Goal: Navigation & Orientation: Find specific page/section

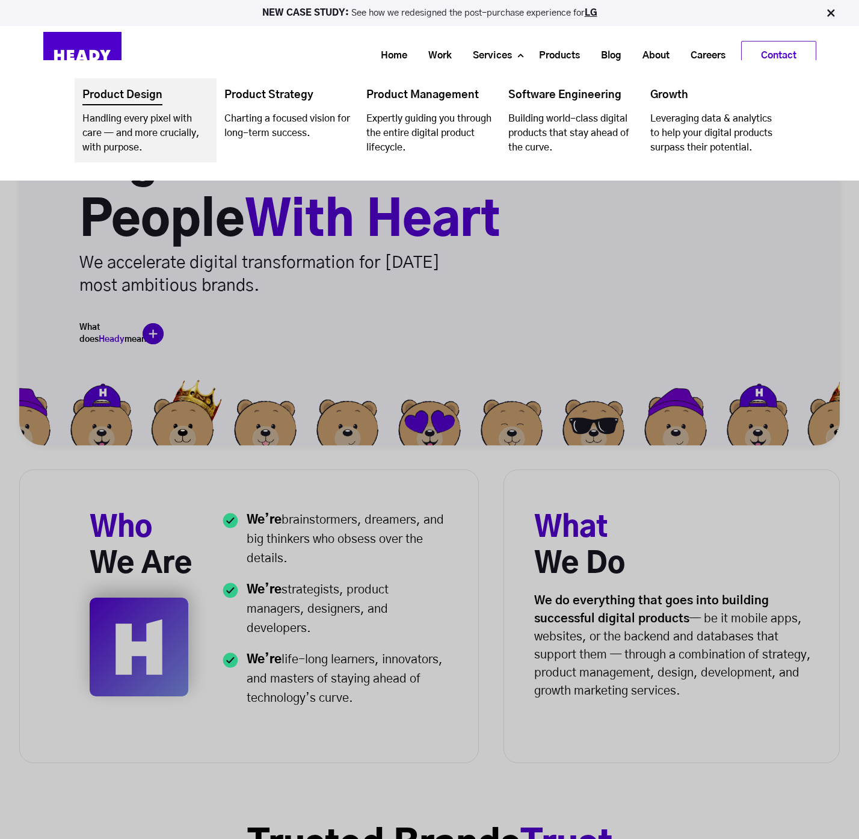
click at [108, 96] on link "Navigation Menu" at bounding box center [146, 120] width 142 height 84
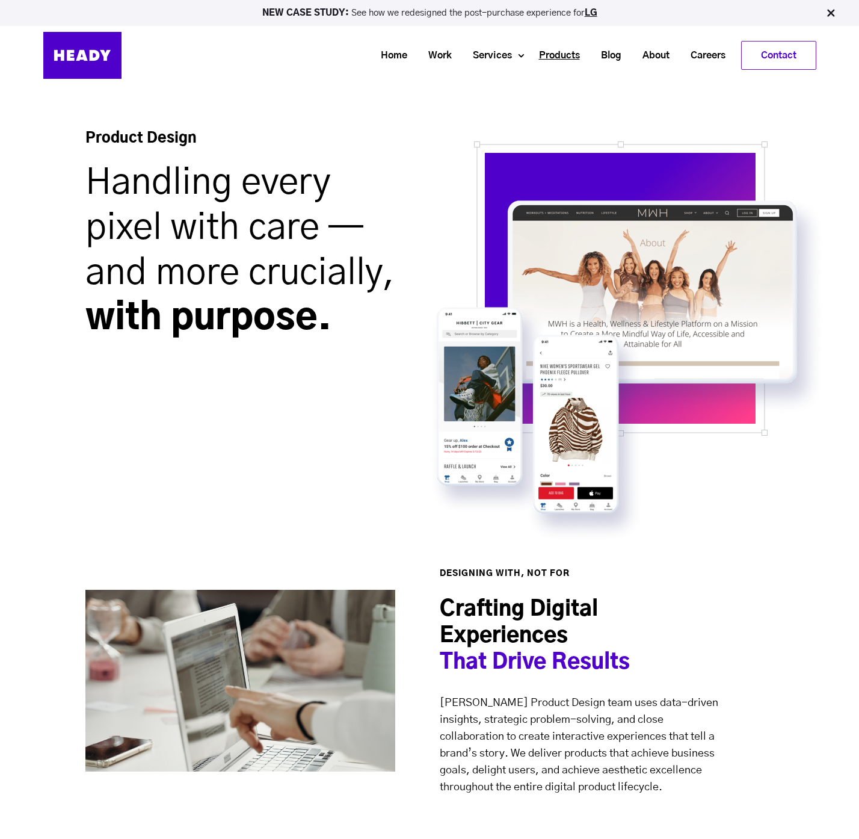
click at [559, 56] on link "Products" at bounding box center [555, 56] width 62 height 22
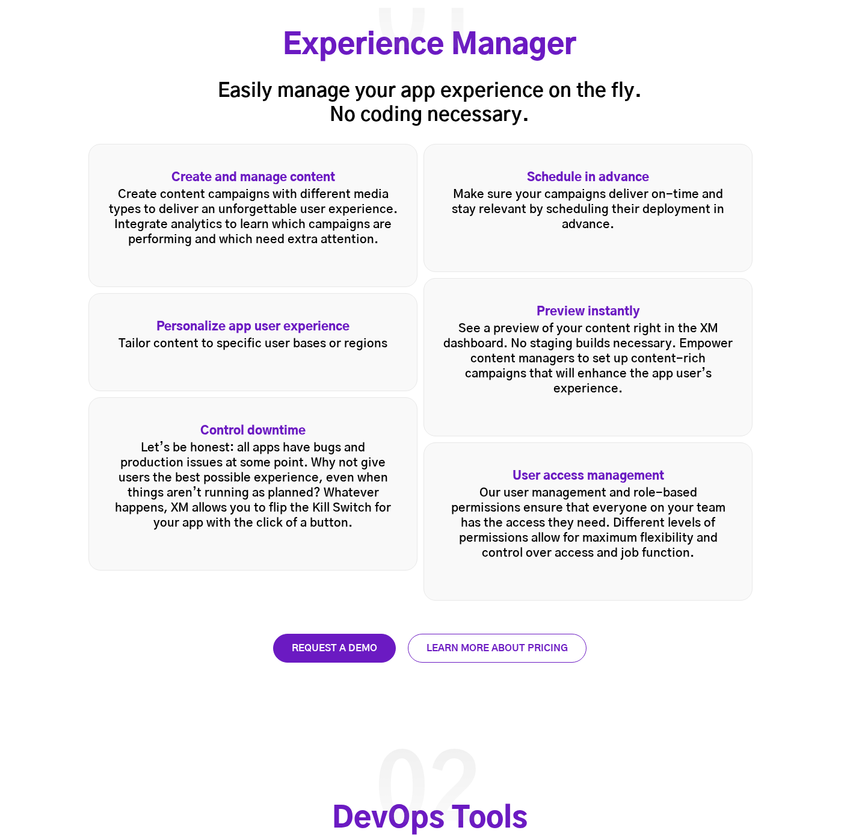
scroll to position [1763, 0]
